Goal: Task Accomplishment & Management: Complete application form

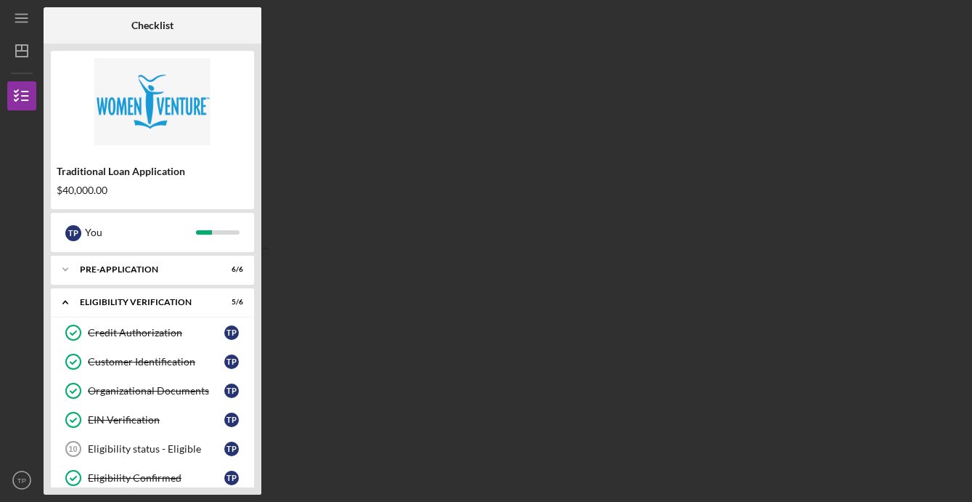
scroll to position [516, 0]
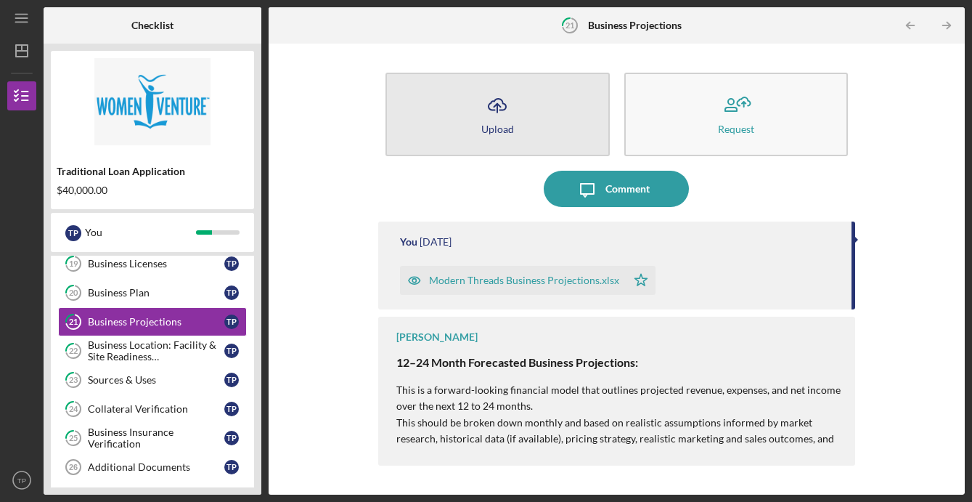
click at [561, 102] on button "Icon/Upload Upload" at bounding box center [497, 114] width 224 height 83
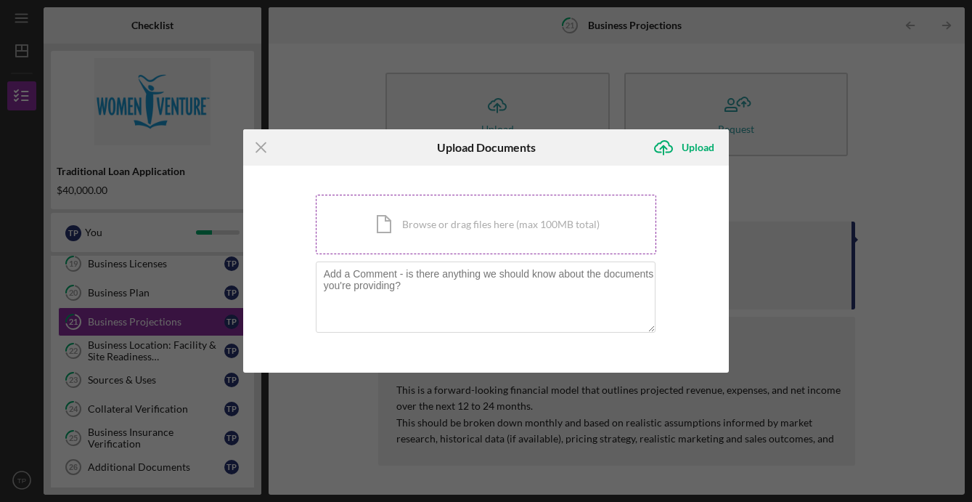
click at [478, 221] on div "Icon/Document Browse or drag files here (max 100MB total) Tap to choose files o…" at bounding box center [486, 225] width 341 height 60
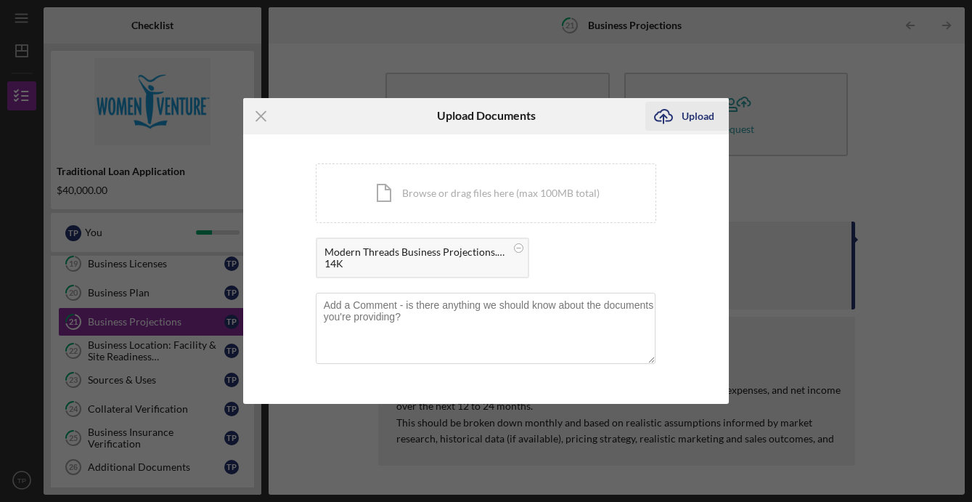
click at [690, 109] on div "Upload" at bounding box center [698, 116] width 33 height 29
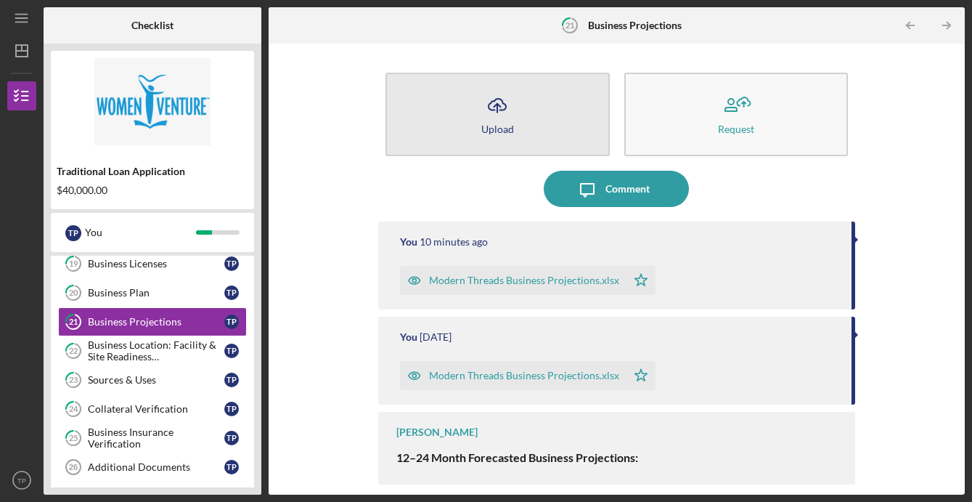
click at [580, 126] on button "Icon/Upload Upload" at bounding box center [497, 114] width 224 height 83
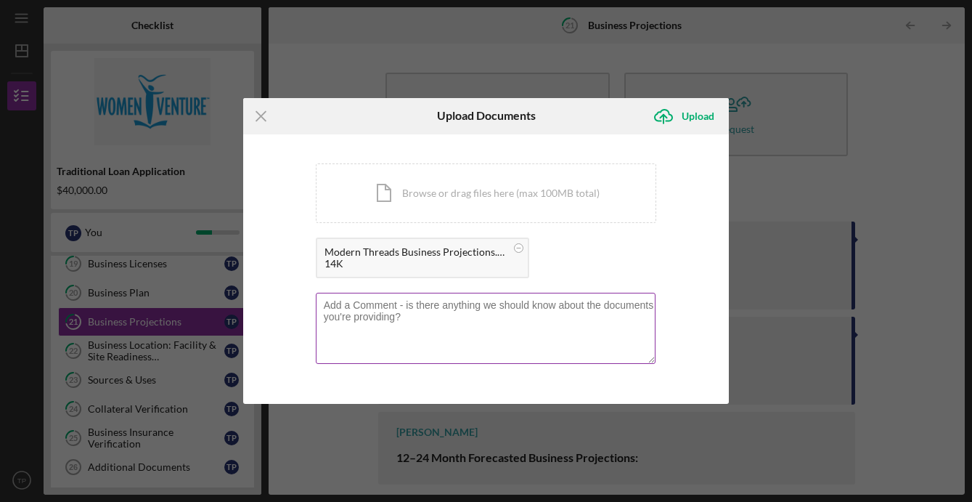
click at [532, 308] on textarea at bounding box center [486, 327] width 340 height 71
type textarea "Updated Loan Payment per Month"
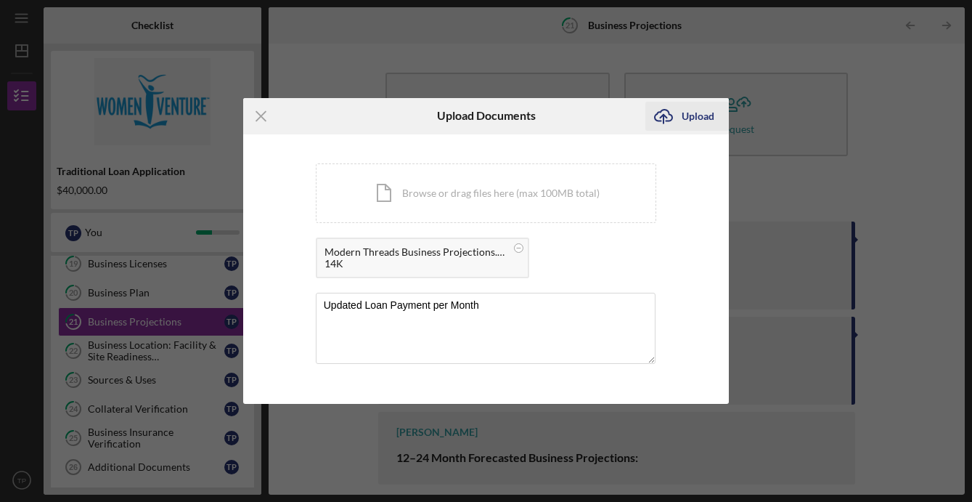
click at [705, 123] on div "Upload" at bounding box center [698, 116] width 33 height 29
